Goal: Use online tool/utility: Utilize a website feature to perform a specific function

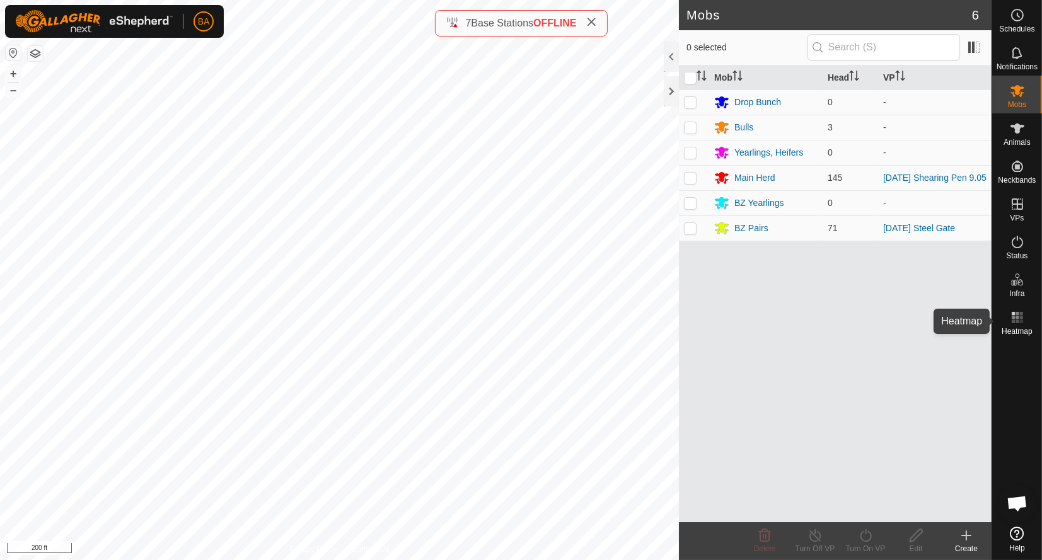
click at [1021, 322] on rect at bounding box center [1020, 321] width 3 height 3
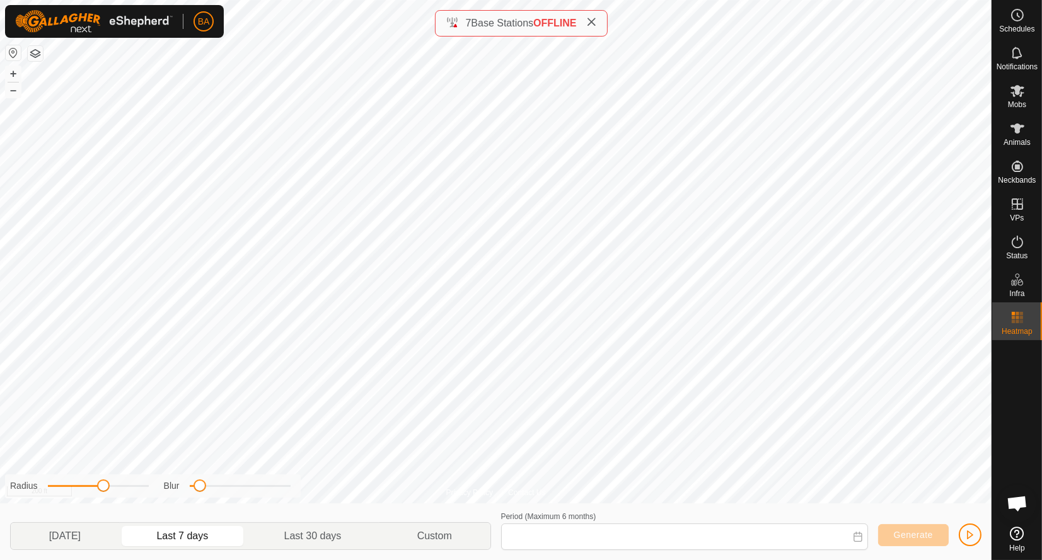
type input "[DATE] - [DATE]"
drag, startPoint x: 101, startPoint y: 489, endPoint x: 5, endPoint y: 506, distance: 97.2
click at [5, 506] on div "Radius Blur [DATE] Last 7 days Last 30 days Custom Period (Maximum 6 months) [D…" at bounding box center [496, 532] width 992 height 57
drag, startPoint x: 48, startPoint y: 491, endPoint x: 61, endPoint y: 507, distance: 20.7
click at [61, 507] on div "Radius Blur [DATE] Last 7 days Last 30 days Custom Period (Maximum 6 months) [D…" at bounding box center [496, 532] width 992 height 57
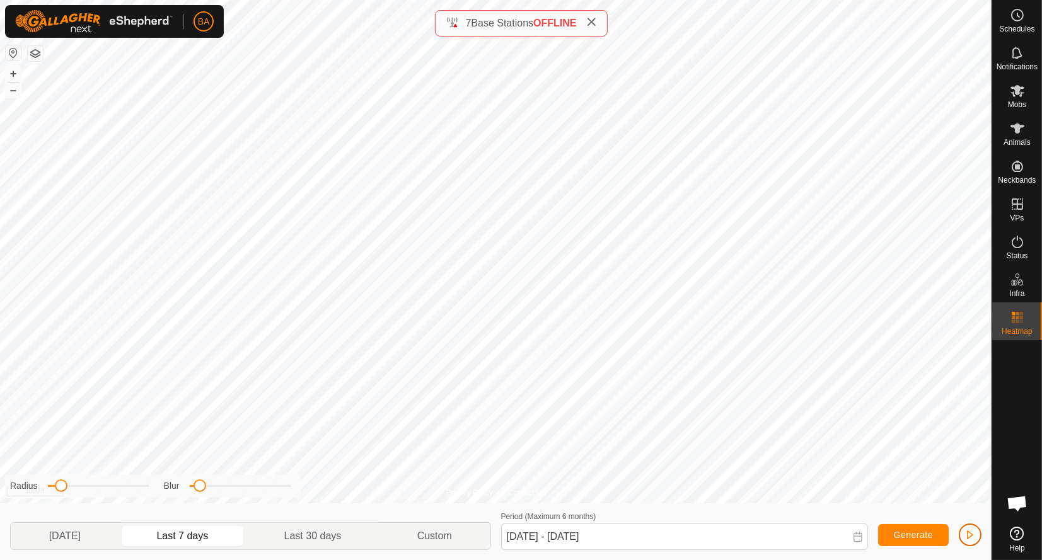
click at [972, 536] on span "button" at bounding box center [970, 535] width 10 height 10
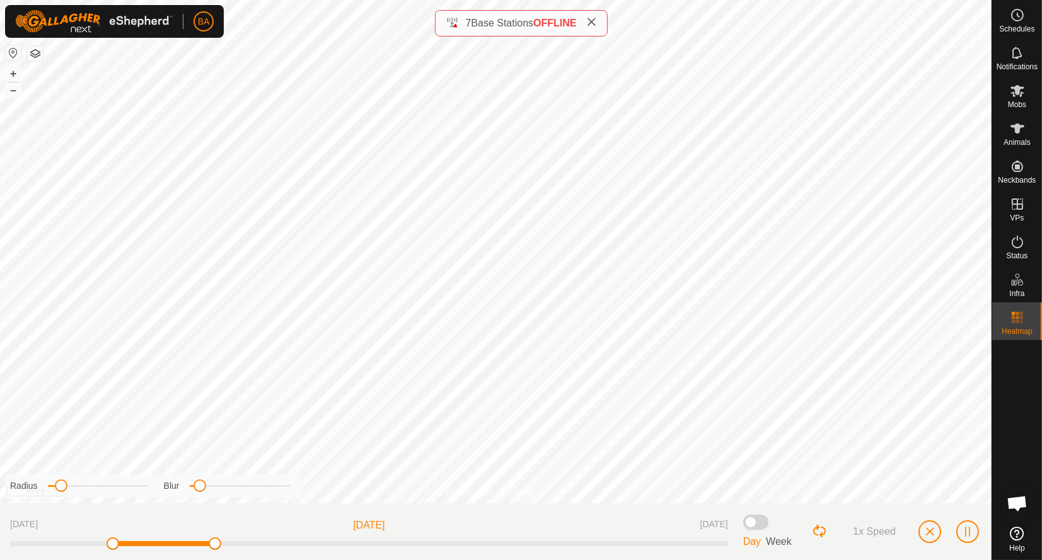
click at [875, 528] on span "1x Speed" at bounding box center [874, 531] width 43 height 11
click at [928, 527] on span "button" at bounding box center [930, 532] width 10 height 10
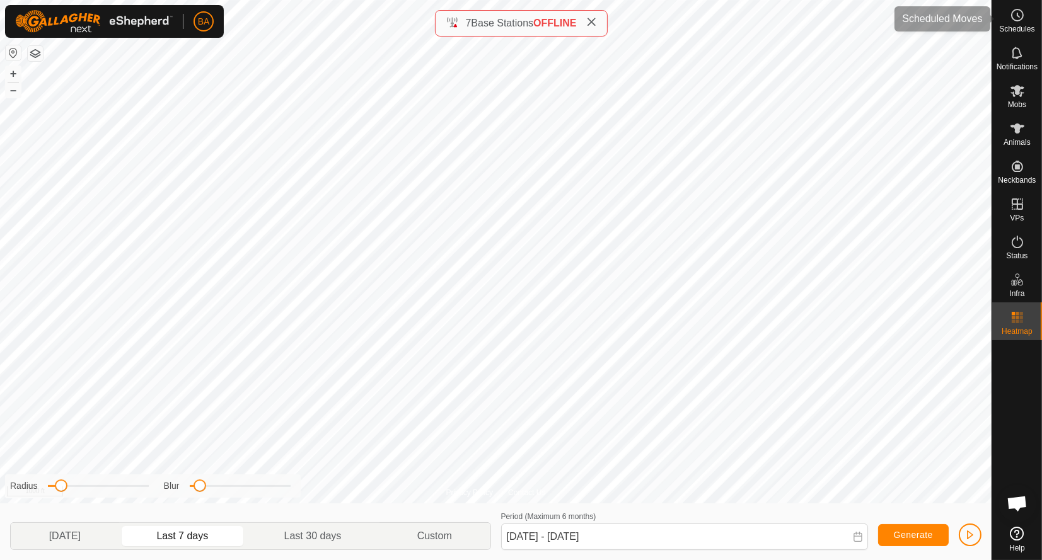
click at [1025, 11] on es-schedule-vp-svg-icon at bounding box center [1017, 15] width 23 height 20
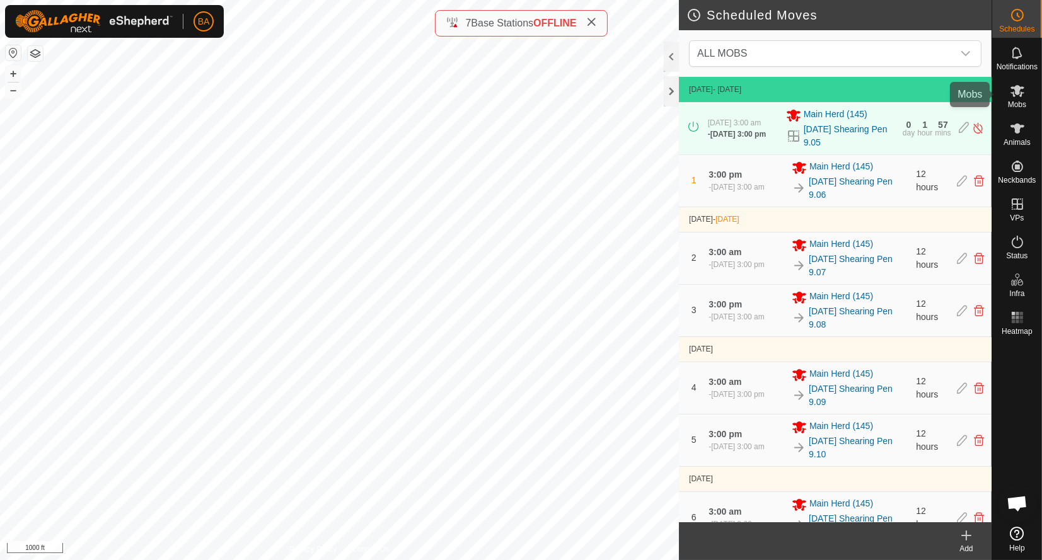
click at [1019, 99] on es-mob-svg-icon at bounding box center [1017, 91] width 23 height 20
